Goal: Browse casually: Explore the website without a specific task or goal

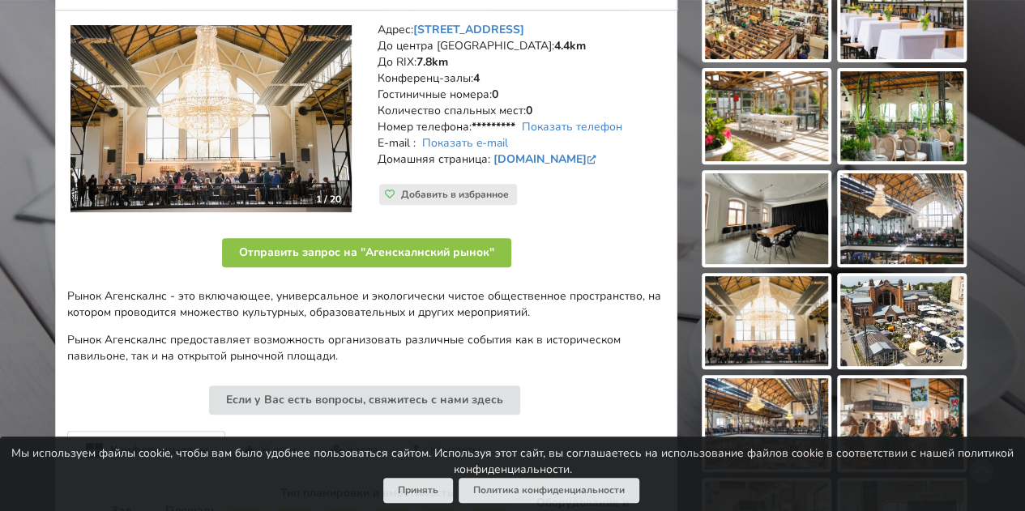
scroll to position [81, 0]
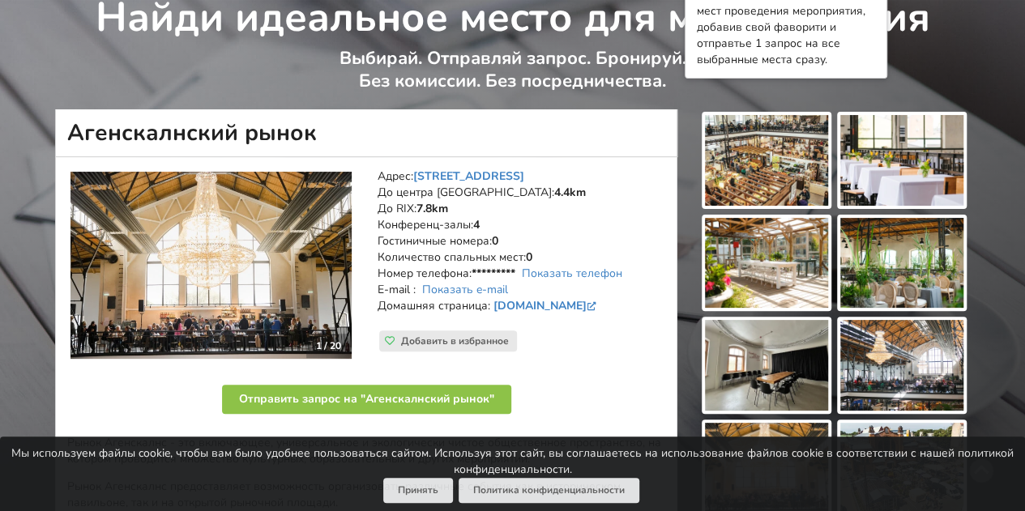
click at [778, 199] on img at bounding box center [766, 160] width 123 height 91
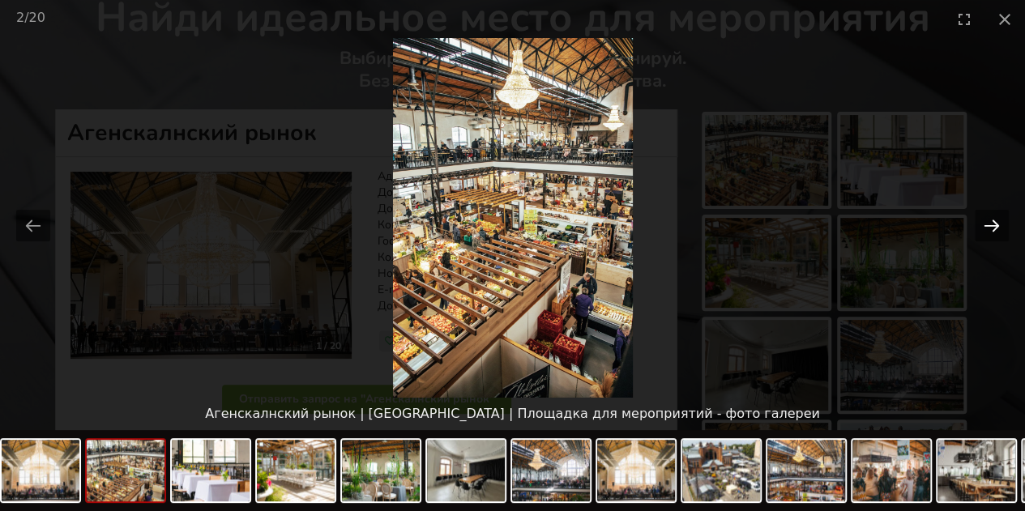
click at [992, 233] on button "Next slide" at bounding box center [992, 226] width 34 height 32
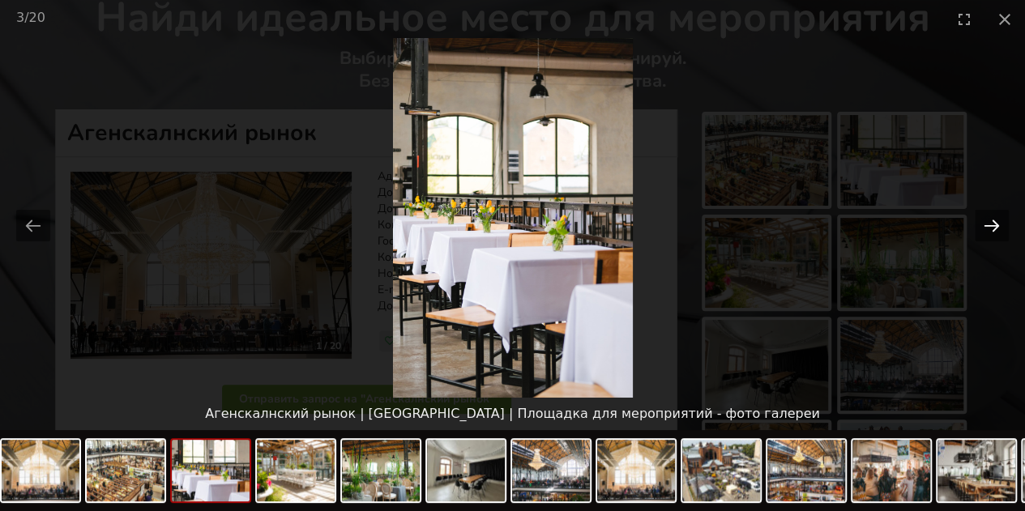
click at [992, 233] on button "Next slide" at bounding box center [992, 226] width 34 height 32
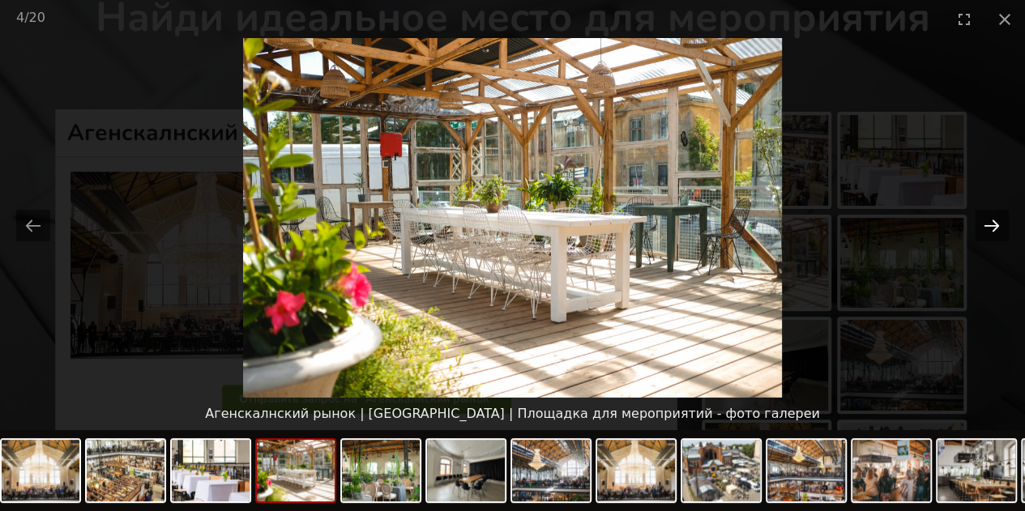
click at [992, 233] on button "Next slide" at bounding box center [992, 226] width 34 height 32
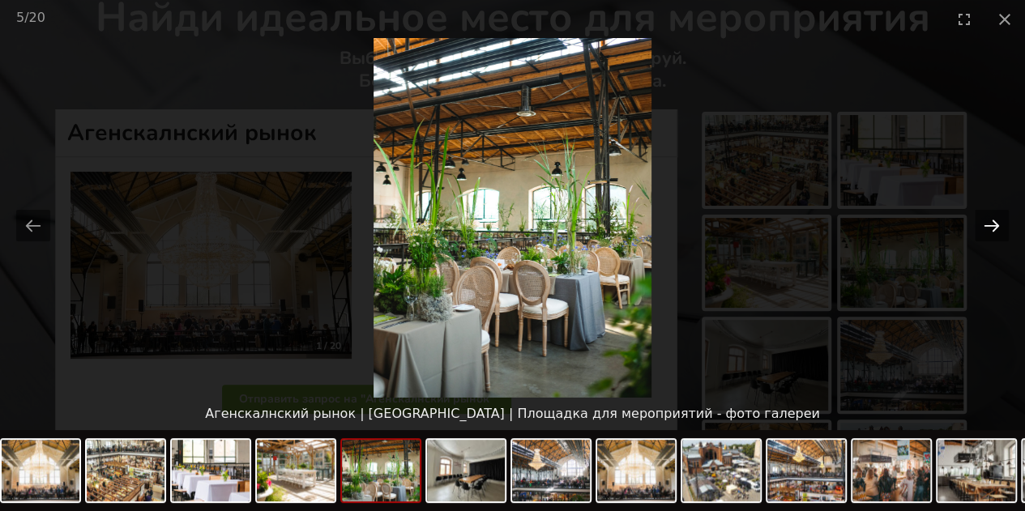
click at [992, 233] on button "Next slide" at bounding box center [992, 226] width 34 height 32
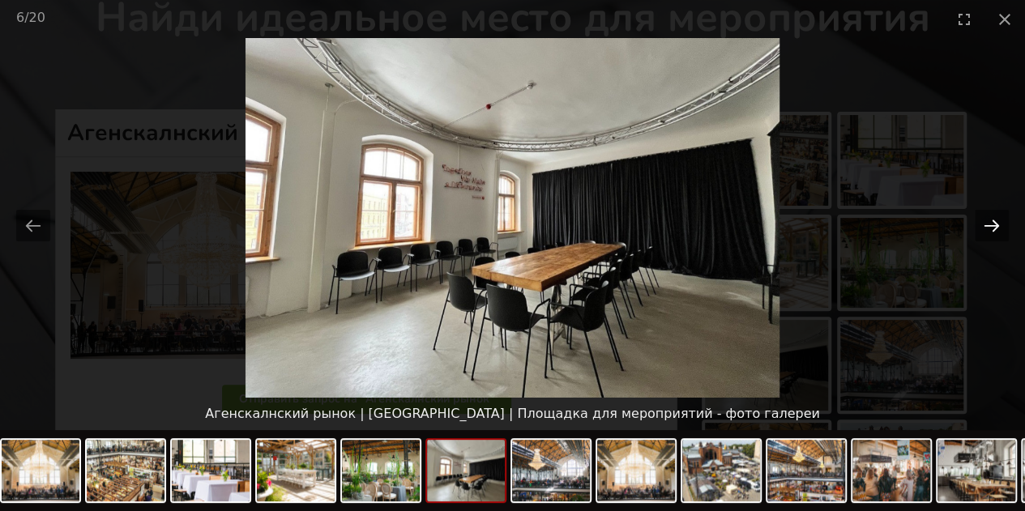
click at [992, 233] on button "Next slide" at bounding box center [992, 226] width 34 height 32
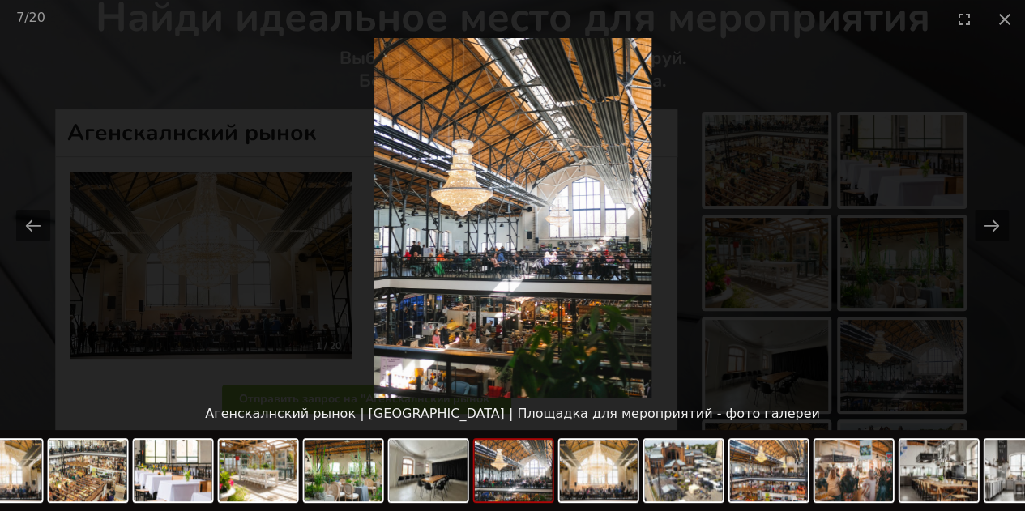
scroll to position [0, 0]
click at [550, 302] on img at bounding box center [513, 218] width 278 height 360
click at [683, 460] on img at bounding box center [684, 471] width 78 height 62
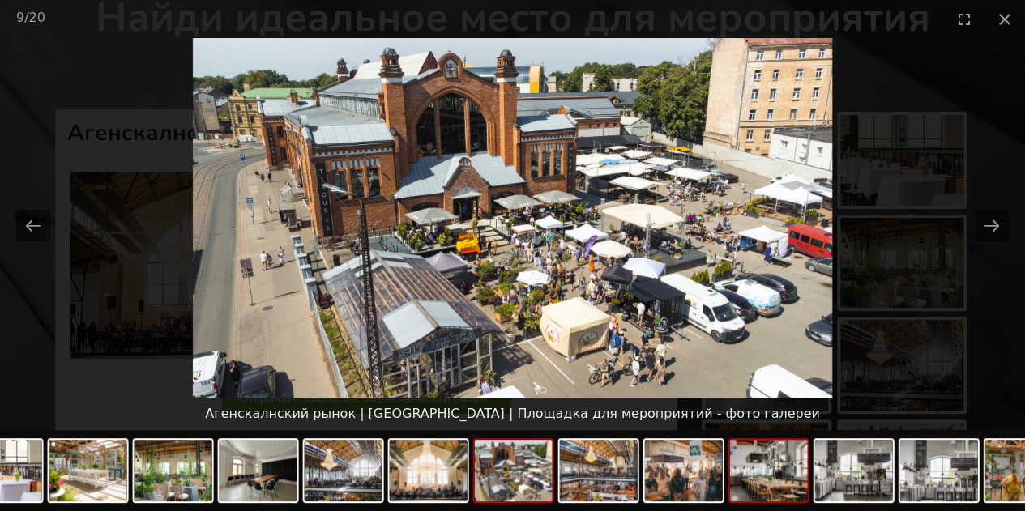
click at [771, 476] on img at bounding box center [769, 471] width 78 height 62
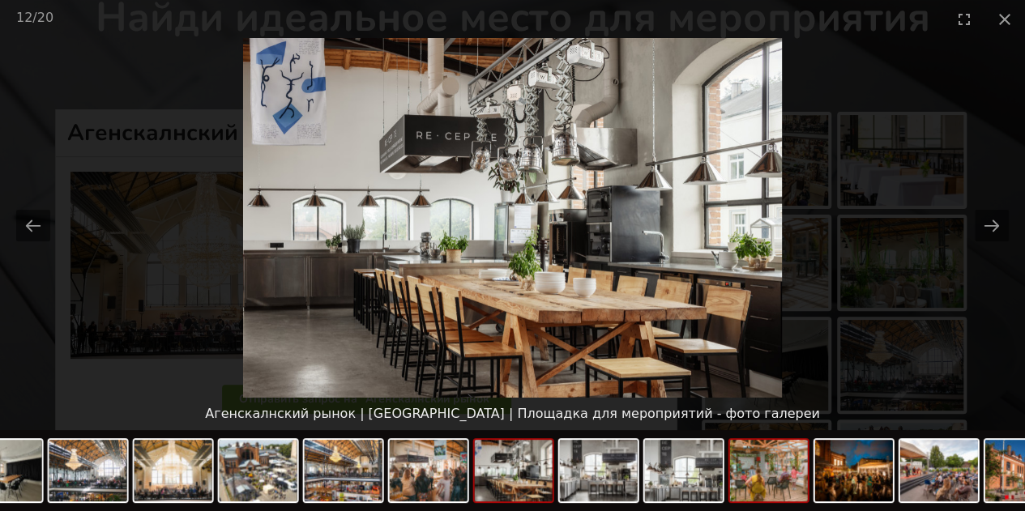
click at [784, 485] on img at bounding box center [769, 471] width 78 height 62
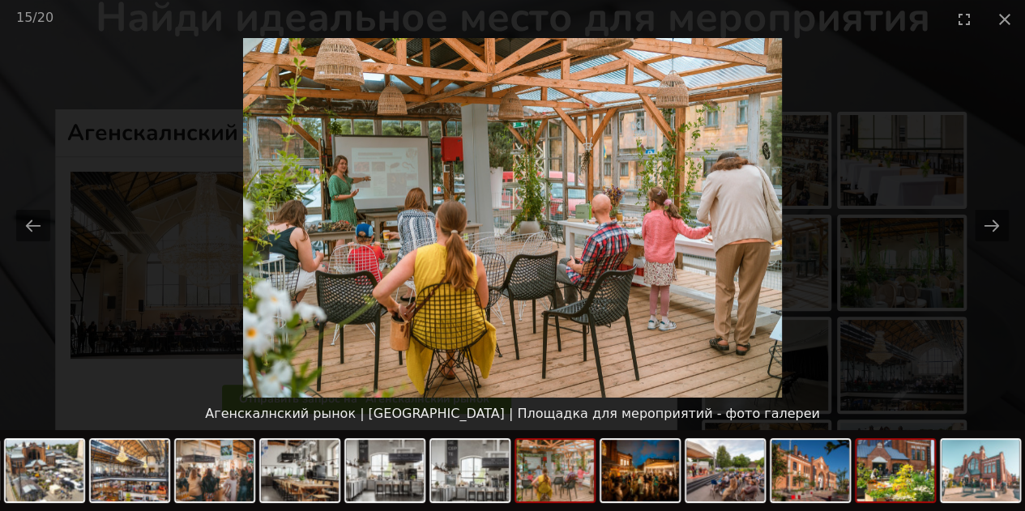
click at [890, 474] on img at bounding box center [896, 471] width 78 height 62
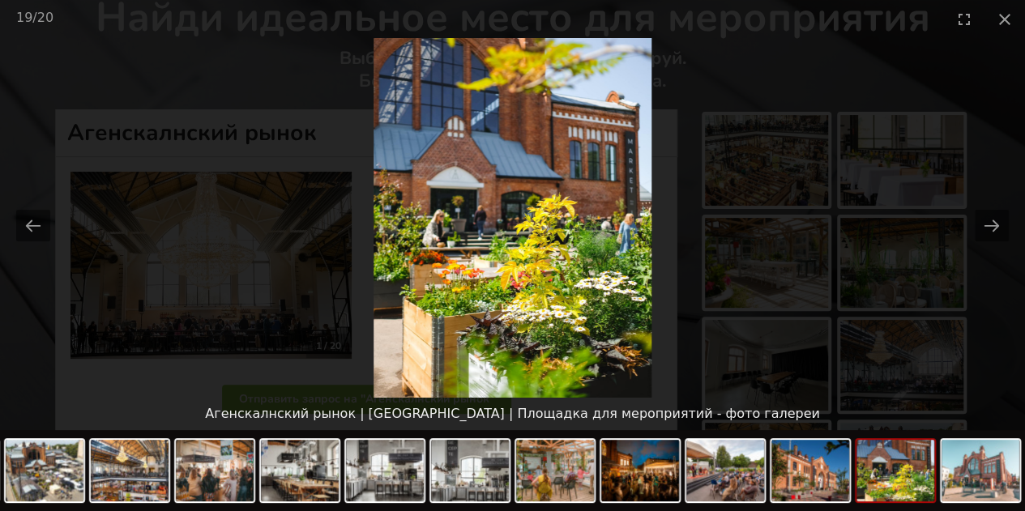
drag, startPoint x: 946, startPoint y: 469, endPoint x: 918, endPoint y: 462, distance: 28.5
click at [926, 468] on div at bounding box center [174, 472] width 1702 height 85
click at [957, 471] on img at bounding box center [981, 471] width 78 height 62
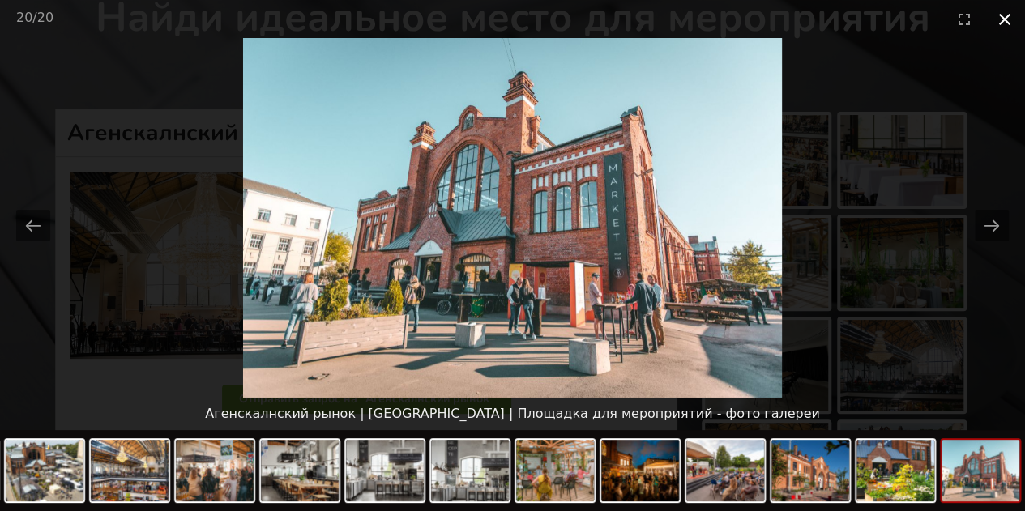
click at [1010, 18] on button "Close gallery" at bounding box center [1005, 19] width 41 height 38
